Goal: Find contact information: Find contact information

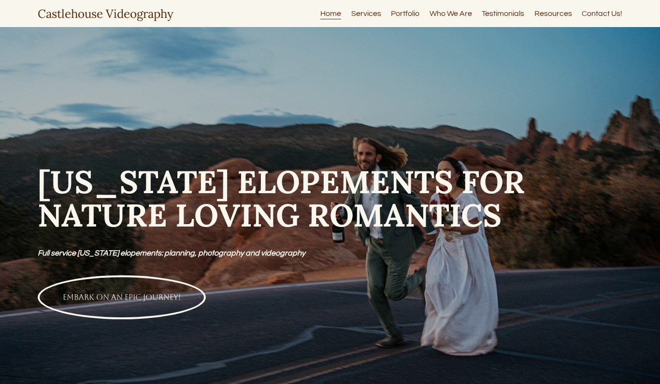
click at [608, 14] on link "Contact Us!" at bounding box center [602, 13] width 41 height 13
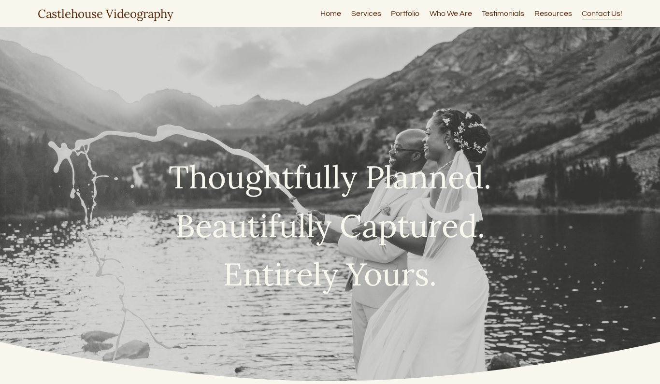
click at [99, 16] on link "Castlehouse Videography" at bounding box center [106, 13] width 136 height 15
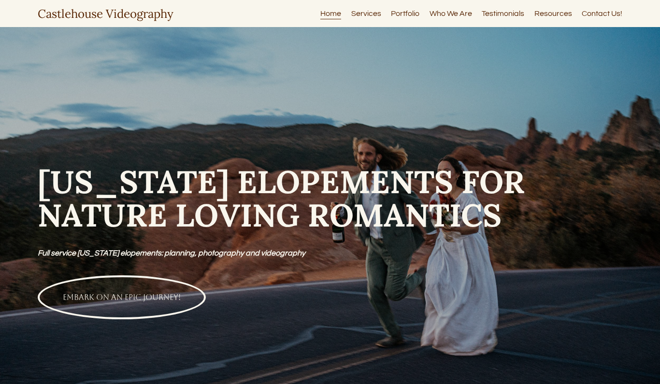
click at [603, 15] on link "Contact Us!" at bounding box center [602, 13] width 41 height 13
